Goal: Navigation & Orientation: Find specific page/section

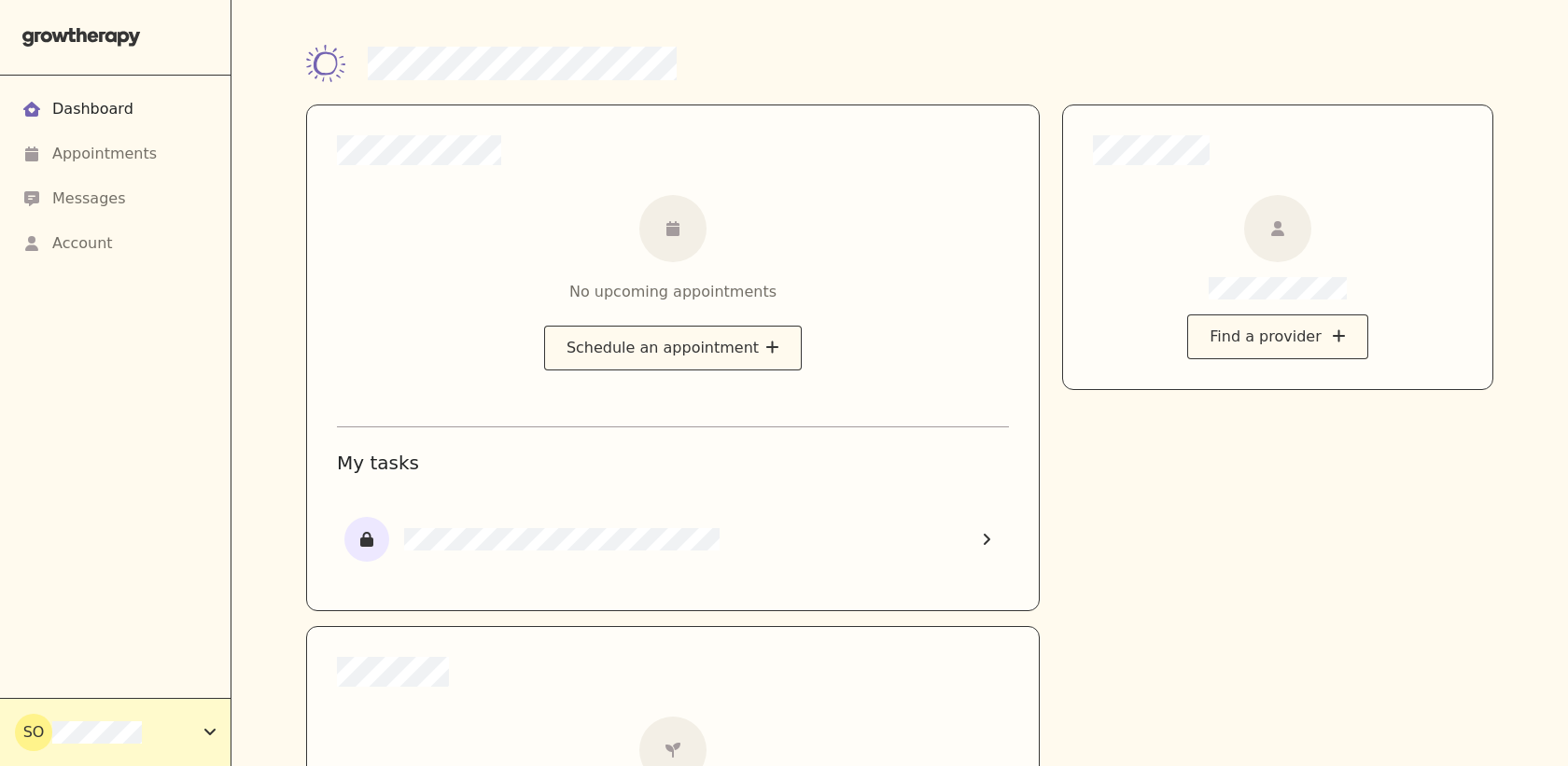
click at [178, 715] on div "SO" at bounding box center [109, 733] width 190 height 37
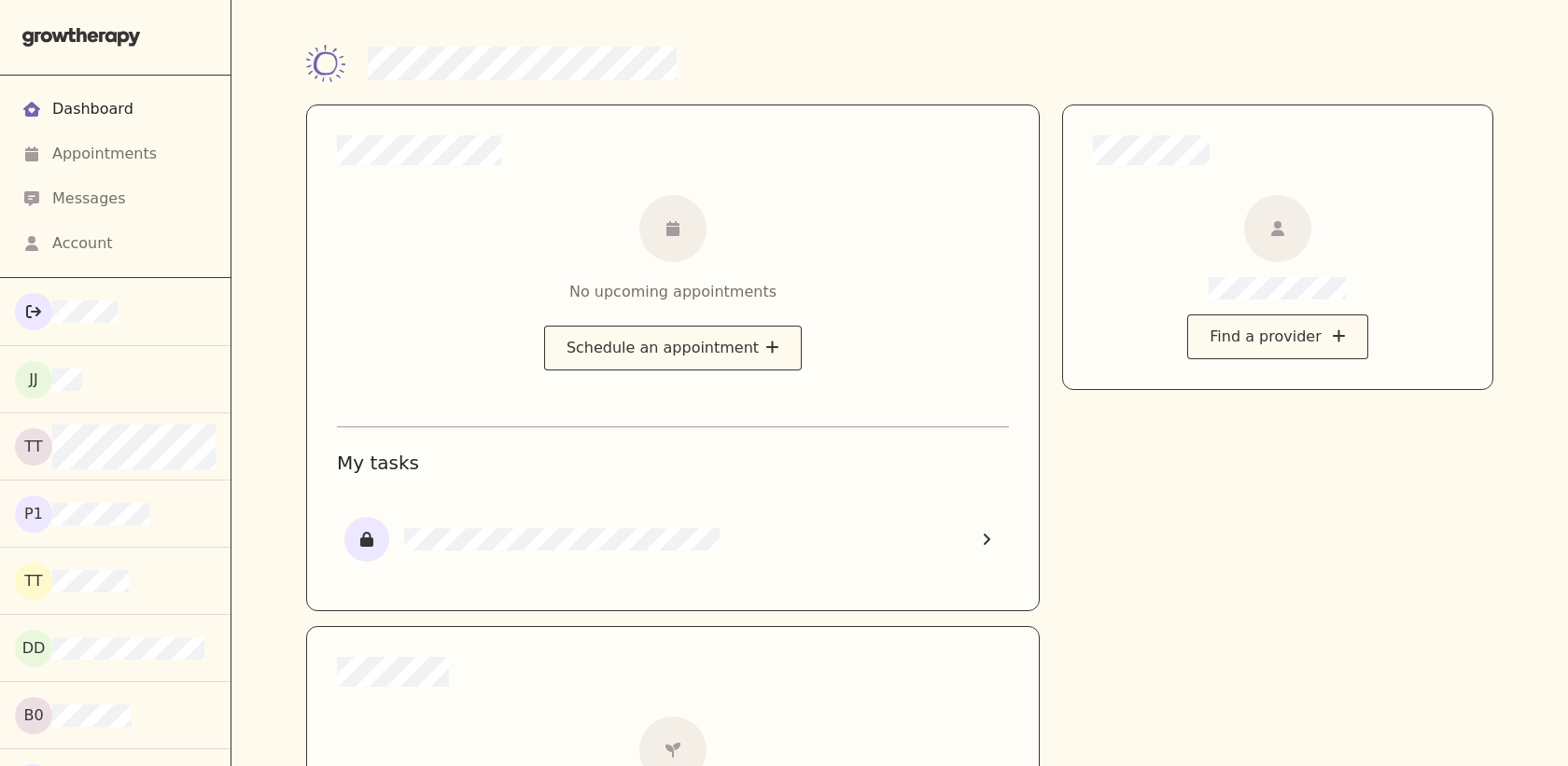
scroll to position [27580, 0]
